Goal: Information Seeking & Learning: Learn about a topic

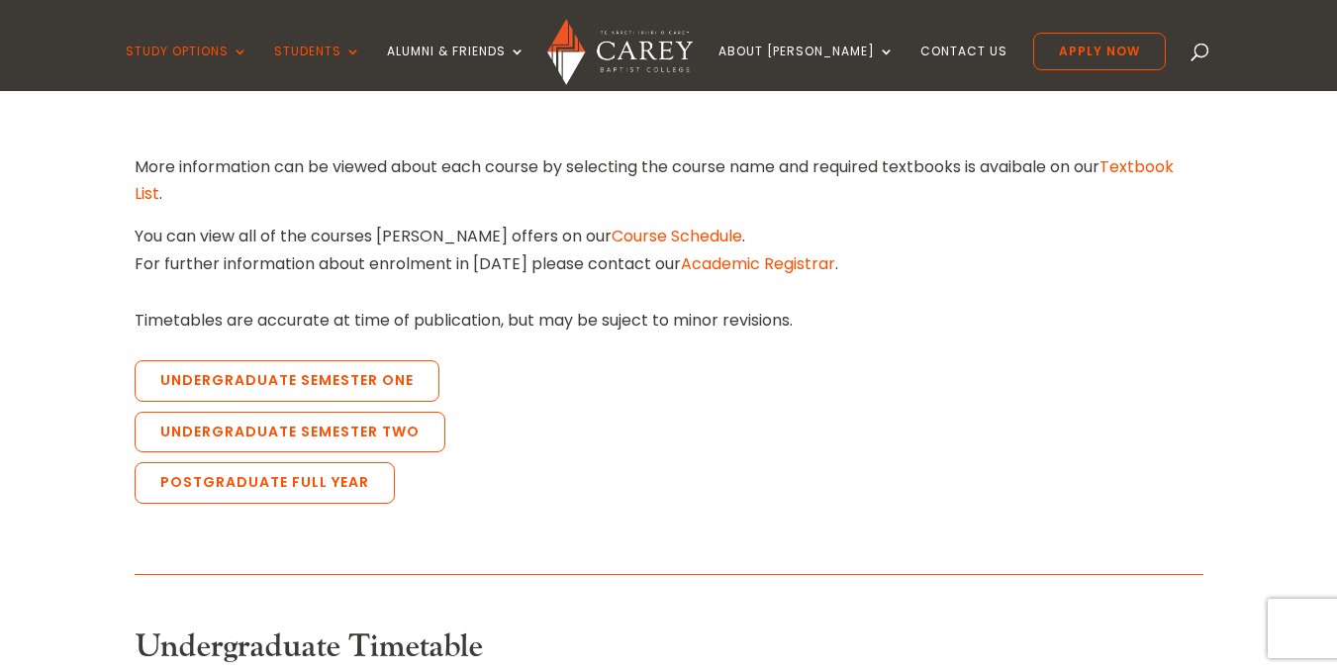
scroll to position [707, 0]
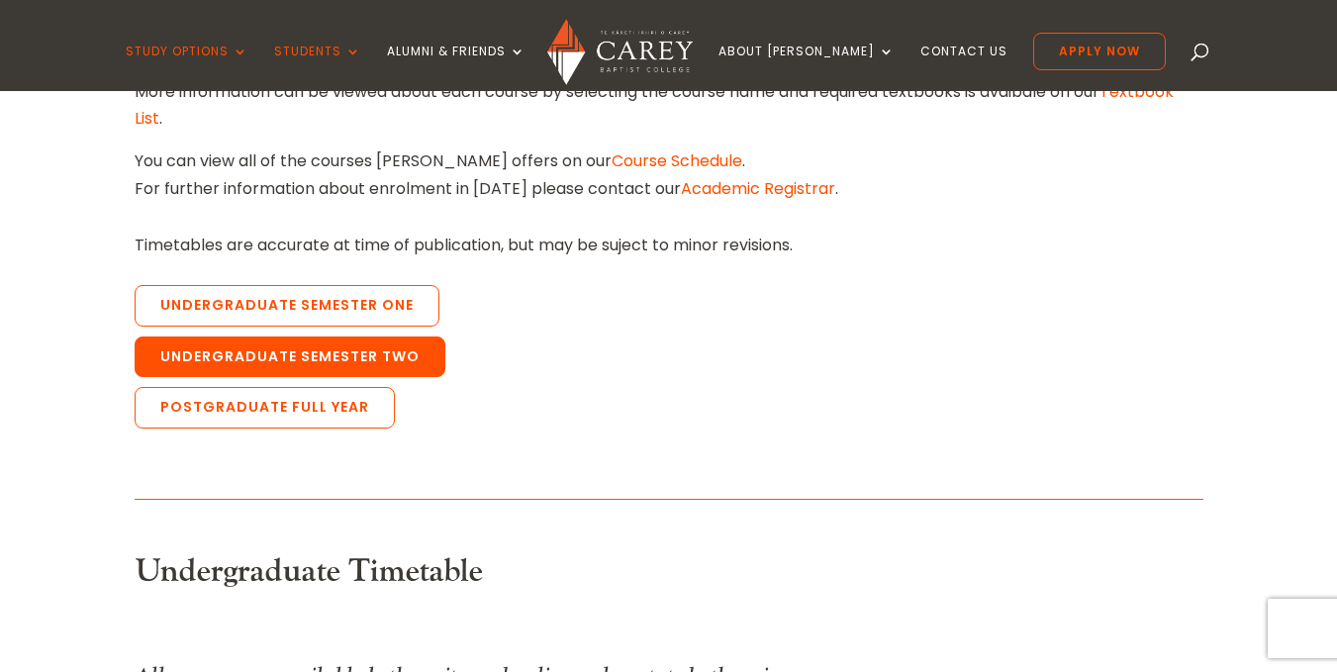
click at [293, 348] on link "Undergraduate Semester Two" at bounding box center [290, 357] width 311 height 42
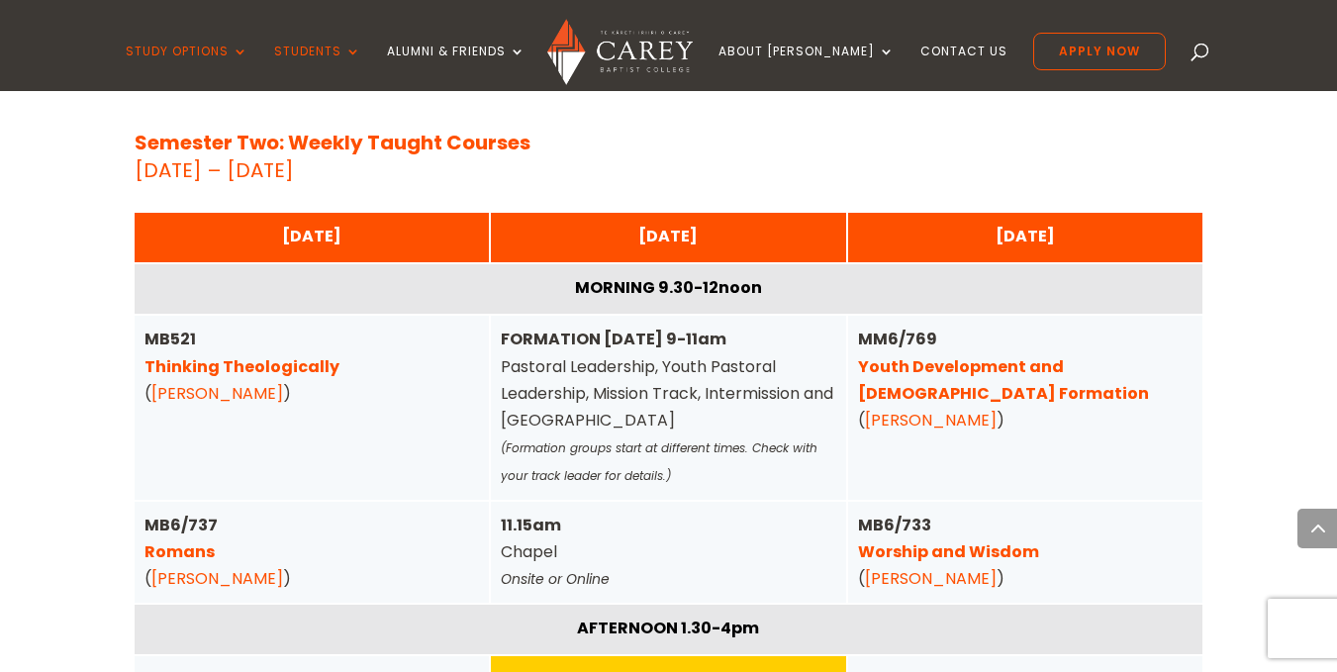
scroll to position [2945, 0]
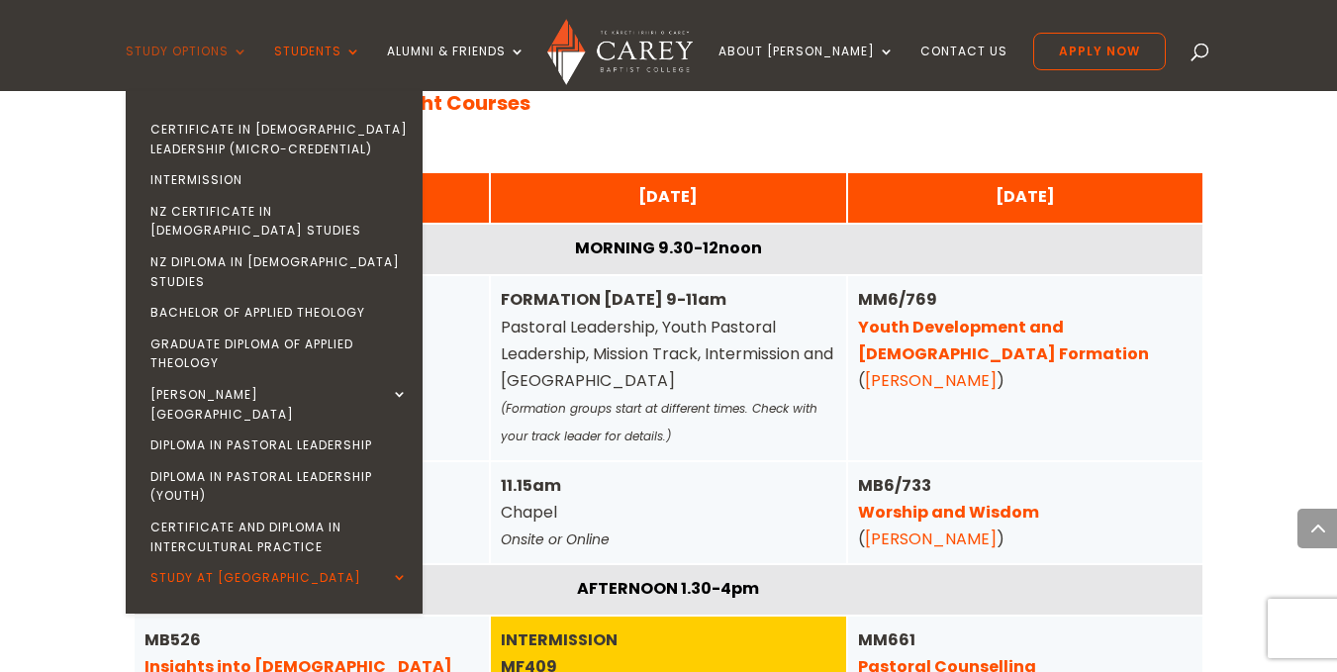
click at [248, 59] on link "Study Options" at bounding box center [187, 68] width 123 height 47
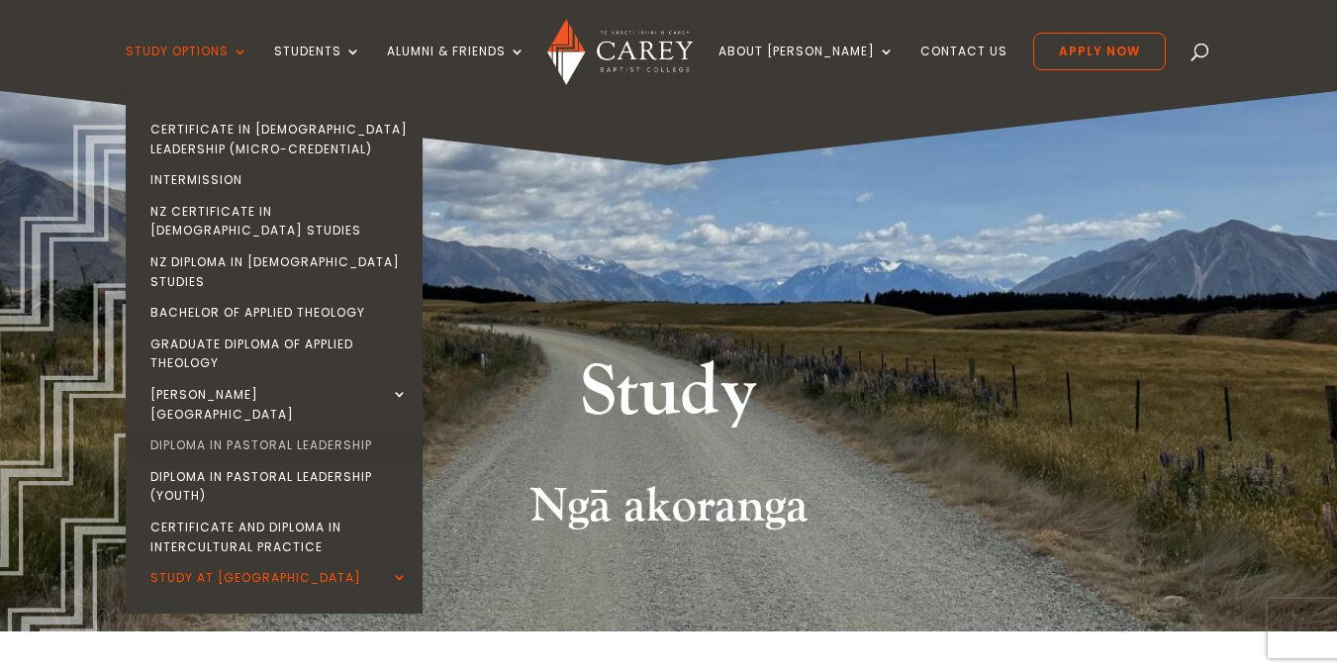
click at [293, 429] on link "Diploma in Pastoral Leadership" at bounding box center [279, 445] width 297 height 32
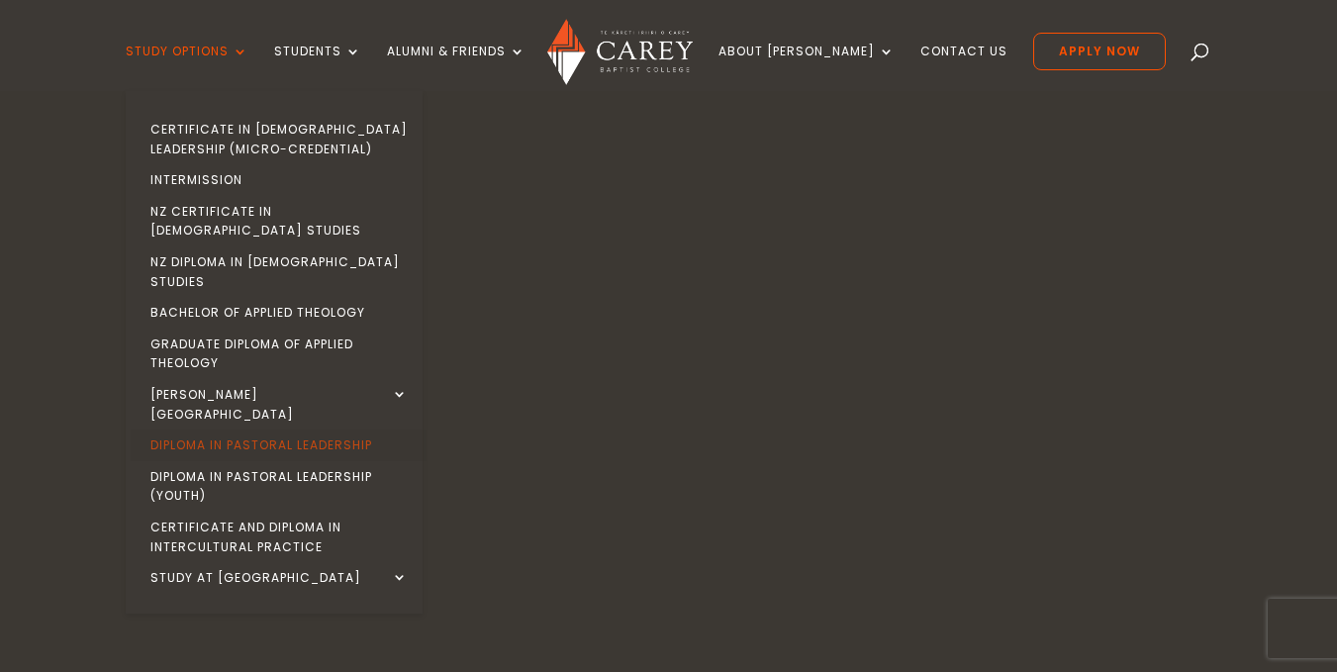
click at [285, 429] on link "Diploma in Pastoral Leadership" at bounding box center [279, 445] width 297 height 32
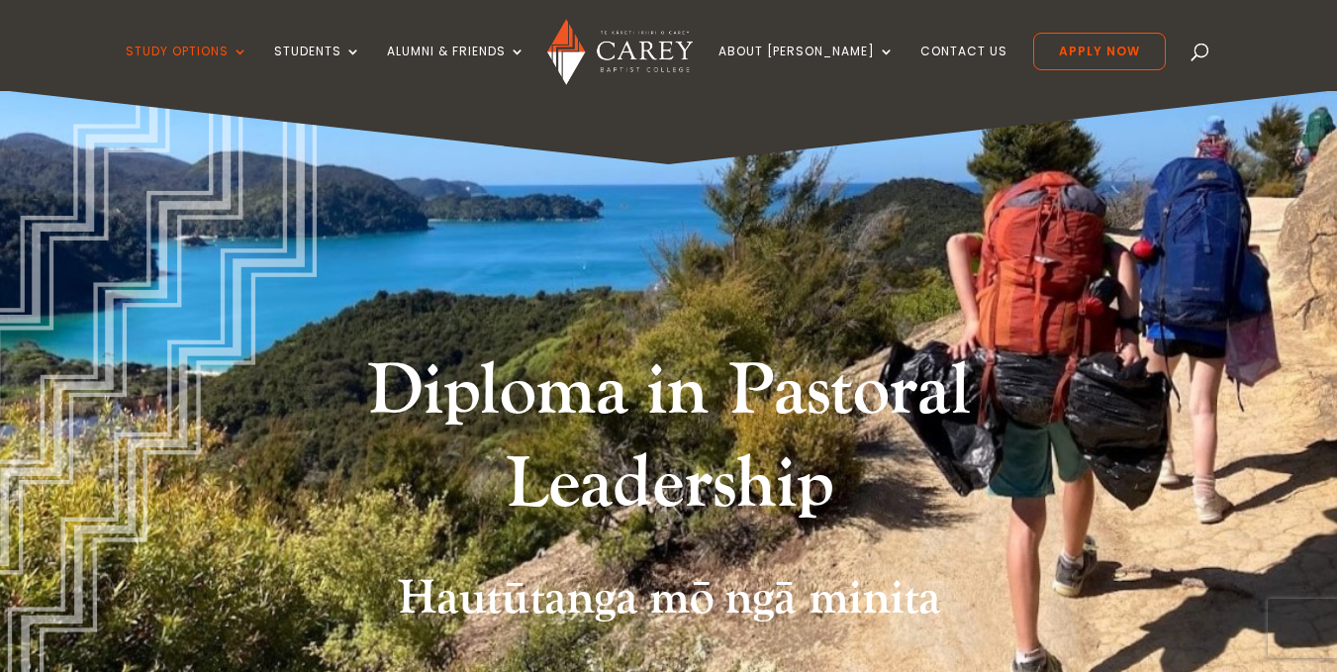
drag, startPoint x: 1344, startPoint y: 75, endPoint x: 1342, endPoint y: 62, distance: 13.0
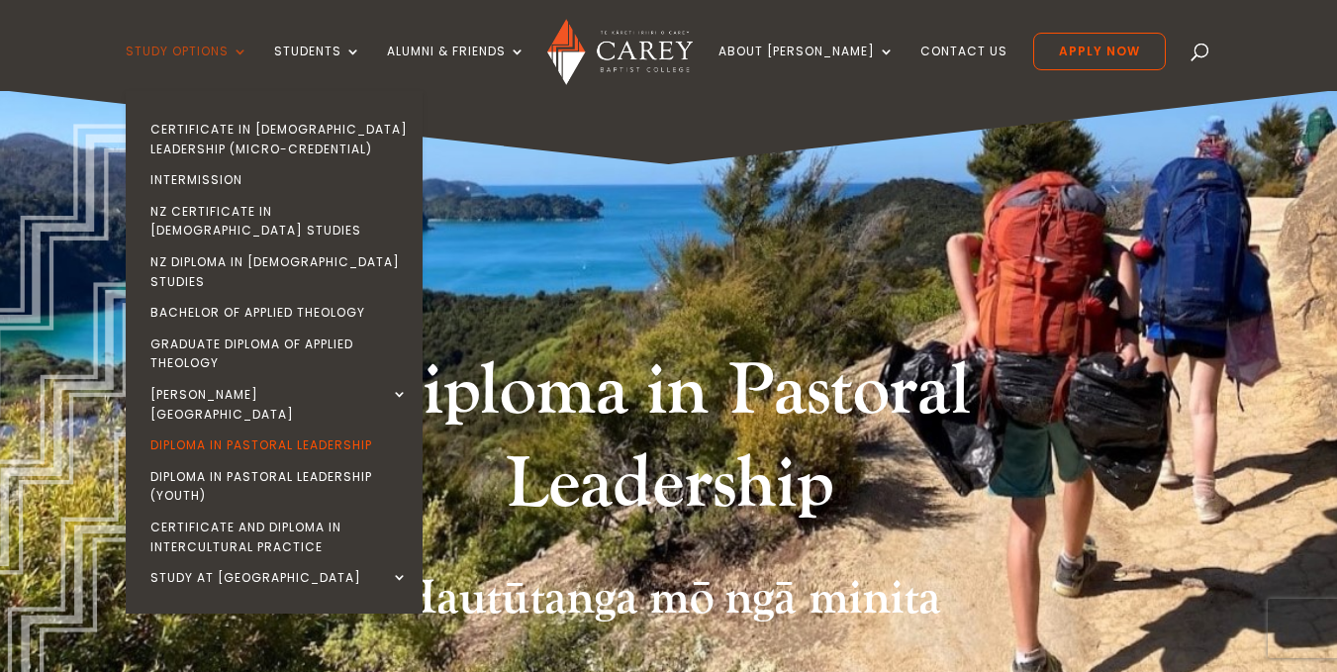
click at [220, 49] on link "Study Options" at bounding box center [187, 68] width 123 height 47
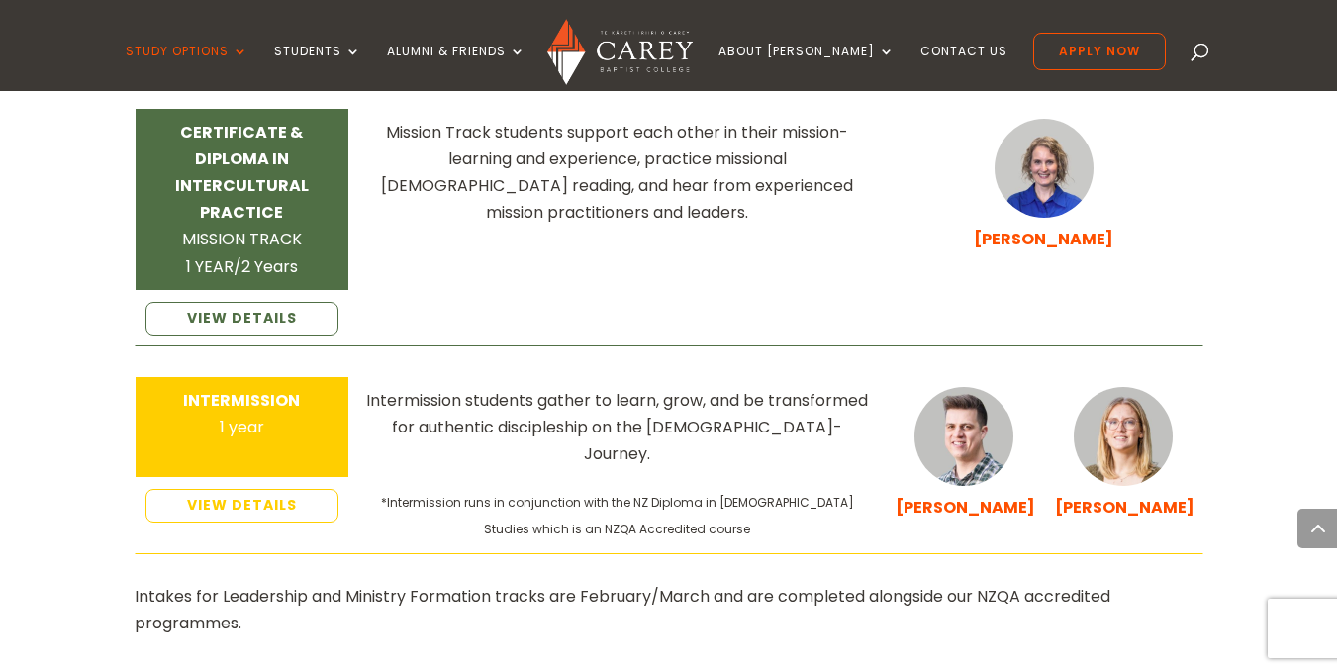
scroll to position [3365, 0]
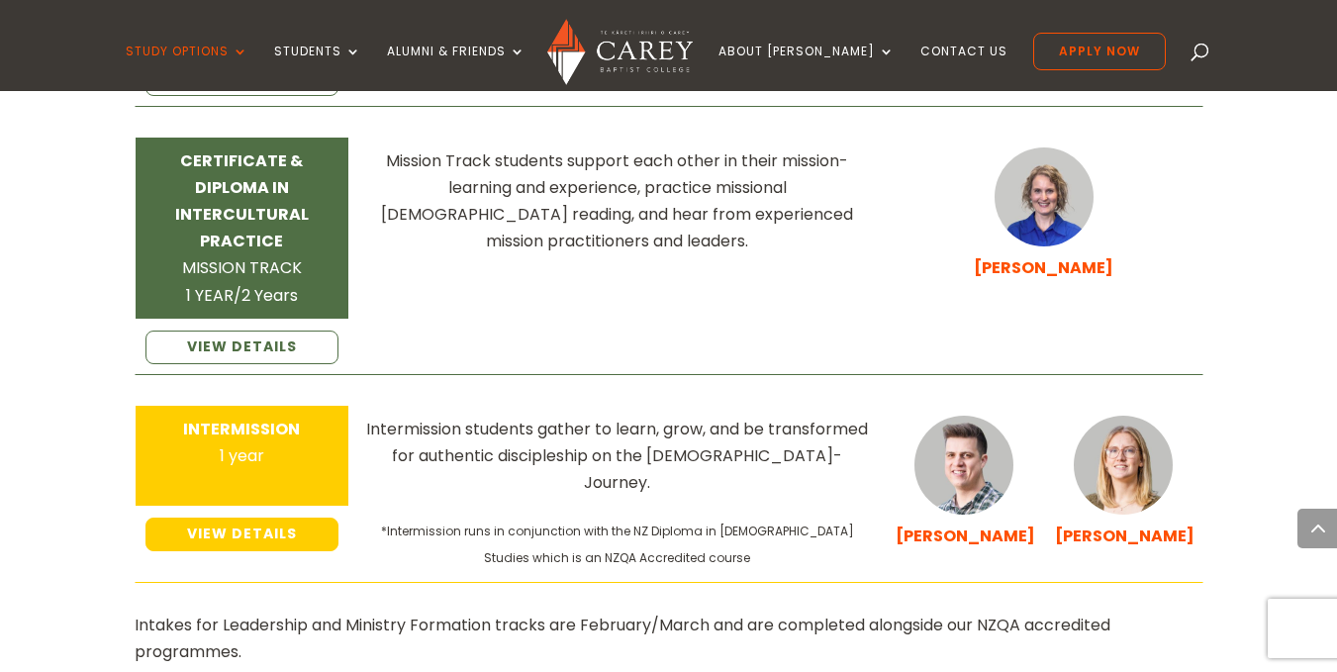
click at [302, 518] on link "VIEW DETAILS" at bounding box center [242, 535] width 194 height 34
